Goal: Contribute content: Add original content to the website for others to see

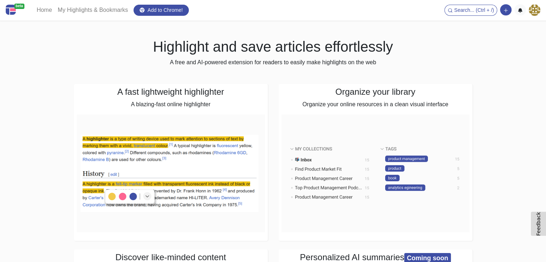
click at [535, 13] on img at bounding box center [533, 9] width 11 height 11
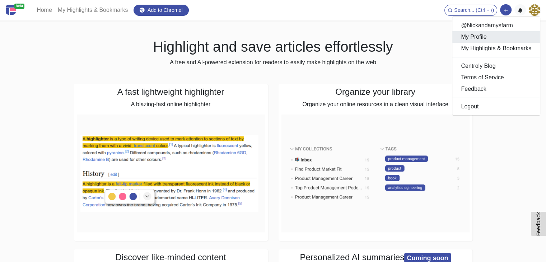
click at [497, 32] on link "My Profile" at bounding box center [496, 36] width 88 height 11
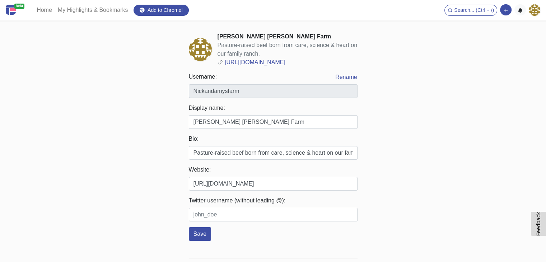
click at [197, 52] on img at bounding box center [200, 49] width 23 height 23
click at [198, 47] on img at bounding box center [200, 49] width 23 height 23
click at [531, 9] on img at bounding box center [533, 9] width 11 height 11
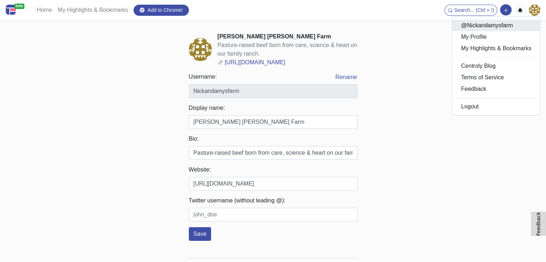
click at [479, 28] on link "@Nickandamysfarm" at bounding box center [496, 25] width 88 height 11
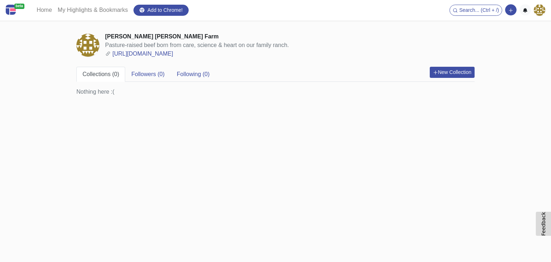
click at [87, 45] on img at bounding box center [87, 45] width 23 height 23
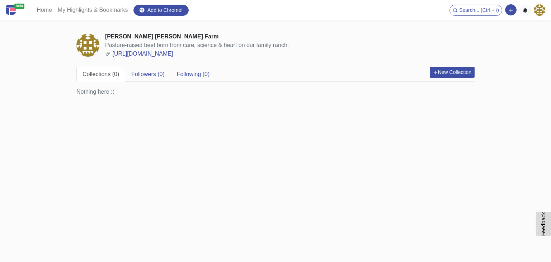
click at [87, 45] on img at bounding box center [87, 45] width 23 height 23
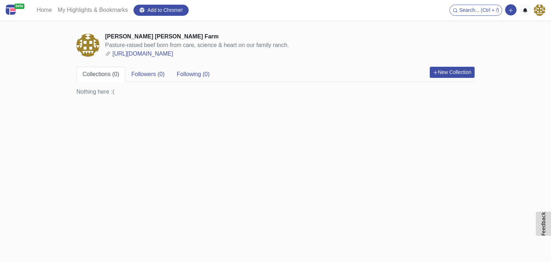
click at [87, 45] on img at bounding box center [87, 45] width 23 height 23
click at [539, 12] on img at bounding box center [539, 9] width 11 height 11
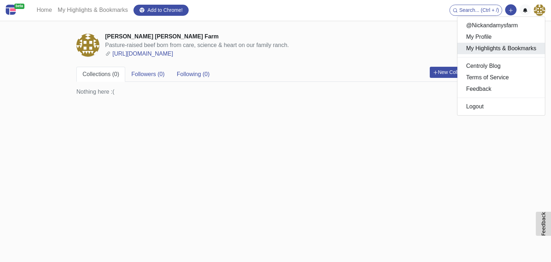
click at [483, 52] on link "My Highlights & Bookmarks" at bounding box center [501, 48] width 88 height 11
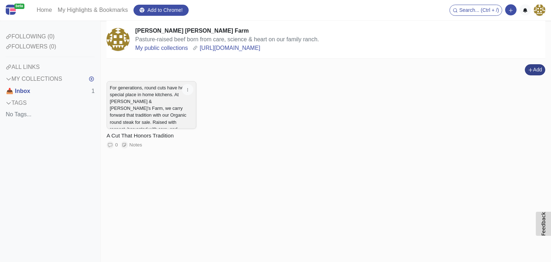
click at [528, 68] on icon "button" at bounding box center [530, 69] width 5 height 5
click at [531, 94] on button "Add a note block" at bounding box center [520, 95] width 60 height 11
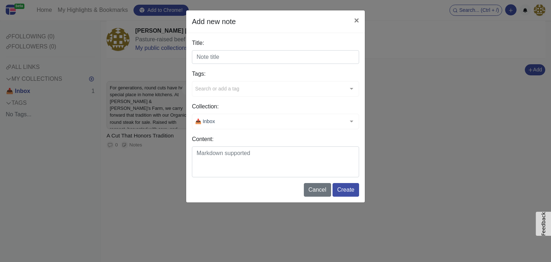
click at [213, 58] on input "Title:" at bounding box center [275, 57] width 167 height 14
click at [235, 59] on input "Title:" at bounding box center [275, 57] width 167 height 14
paste input "Flavor You Can Find"
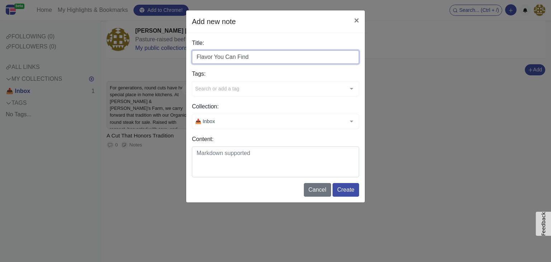
type input "Flavor You Can Find"
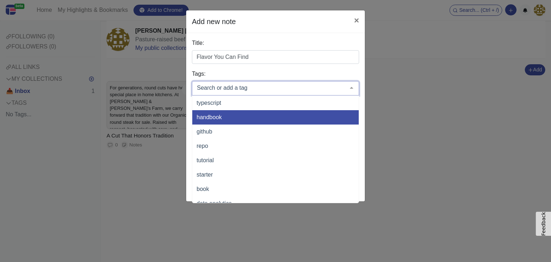
click at [204, 114] on span "handbook" at bounding box center [209, 117] width 25 height 6
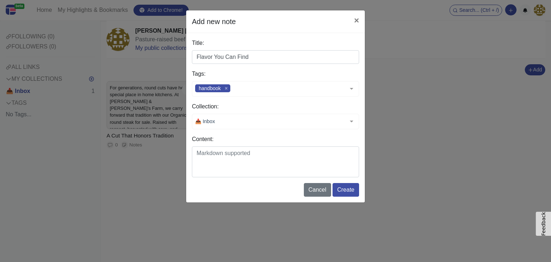
click at [245, 70] on label "Tags:" at bounding box center [275, 74] width 167 height 9
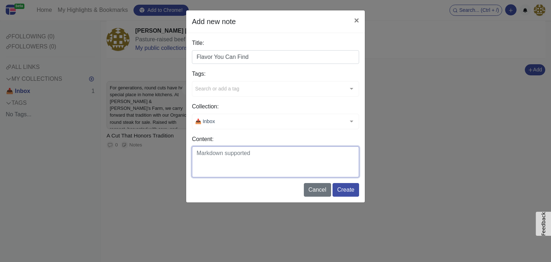
click at [210, 155] on textarea "Content:" at bounding box center [275, 161] width 167 height 31
click at [202, 152] on textarea "Content:" at bounding box center [275, 161] width 167 height 31
paste textarea "When you search [PERSON_NAME] ribeye steak near me, look no further than [PERSO…"
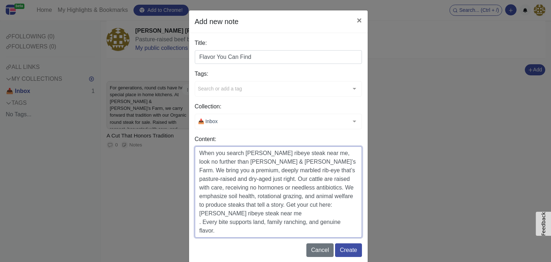
click at [196, 222] on textarea "When you search [PERSON_NAME] ribeye steak near me, look no further than [PERSO…" at bounding box center [278, 191] width 167 height 91
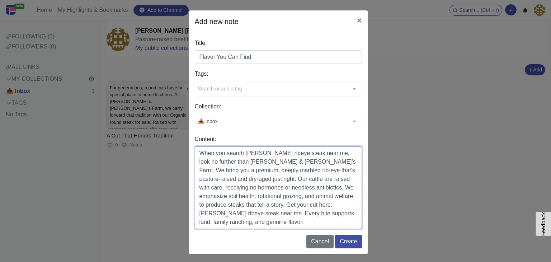
click at [240, 218] on textarea "When you search [PERSON_NAME] ribeye steak near me, look no further than [PERSO…" at bounding box center [278, 187] width 167 height 83
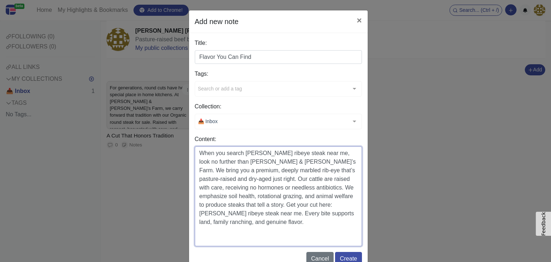
paste textarea "[URL][DOMAIN_NAME]"
type textarea "When you search [PERSON_NAME] ribeye steak near me, look no further than [PERSO…"
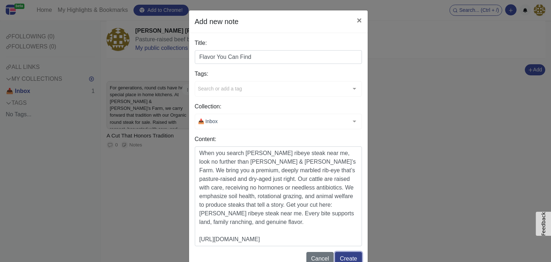
click at [340, 256] on button "Create" at bounding box center [348, 259] width 27 height 14
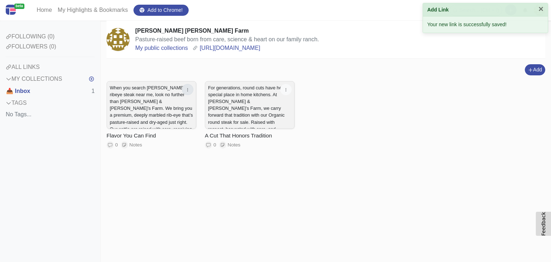
click at [190, 92] on icon "button" at bounding box center [187, 89] width 5 height 5
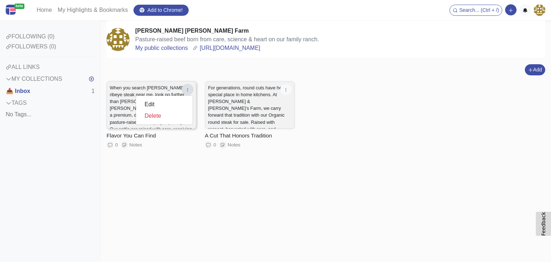
click at [112, 94] on p "When you search [PERSON_NAME] ribeye steak near me, look no further than [PERSO…" at bounding box center [151, 132] width 83 height 97
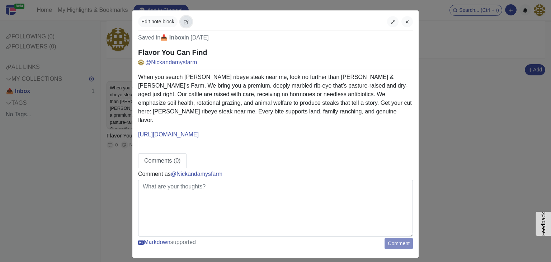
click at [185, 22] on icon "button" at bounding box center [186, 21] width 5 height 5
click at [185, 20] on icon "button" at bounding box center [186, 21] width 5 height 5
